Goal: Task Accomplishment & Management: Complete application form

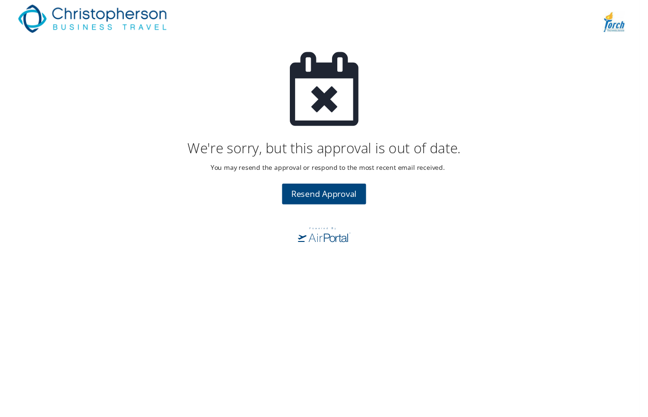
click at [319, 205] on span "Resend Approval" at bounding box center [323, 199] width 67 height 11
click at [339, 198] on span "Resend Approval" at bounding box center [323, 199] width 67 height 11
click at [324, 201] on span "Resend Approval" at bounding box center [323, 199] width 67 height 11
